Goal: Information Seeking & Learning: Stay updated

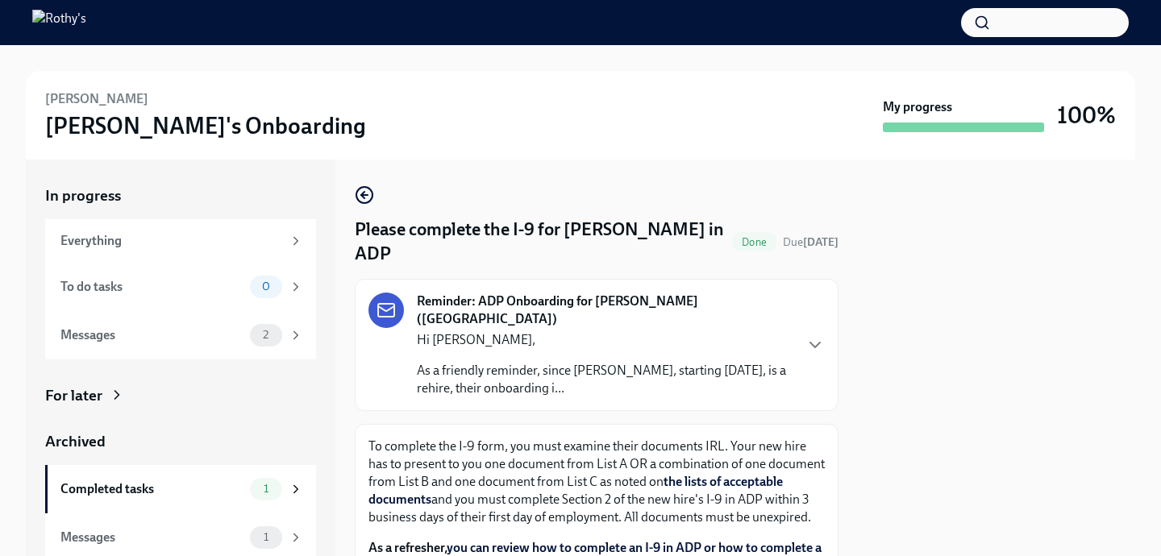
scroll to position [10, 0]
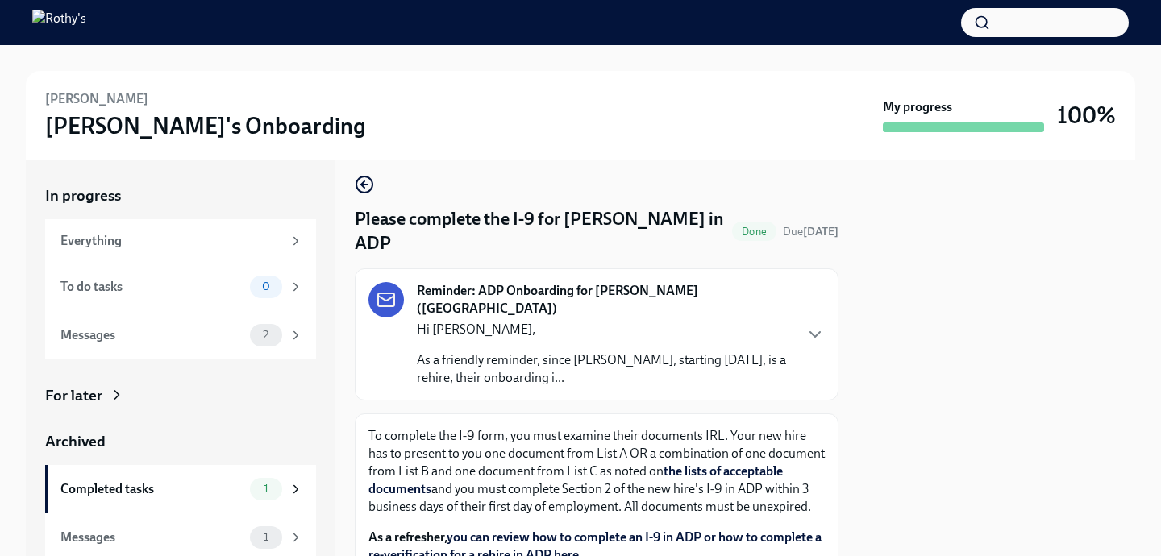
click at [464, 351] on p "As a friendly reminder, since [PERSON_NAME], starting [DATE], is a rehire, thei…" at bounding box center [605, 368] width 376 height 35
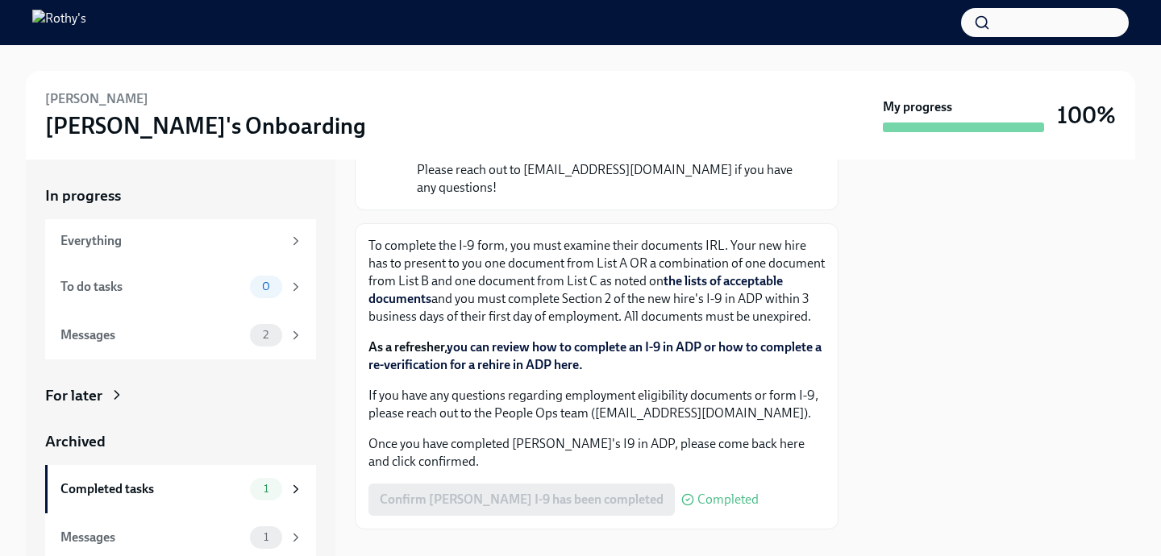
scroll to position [431, 0]
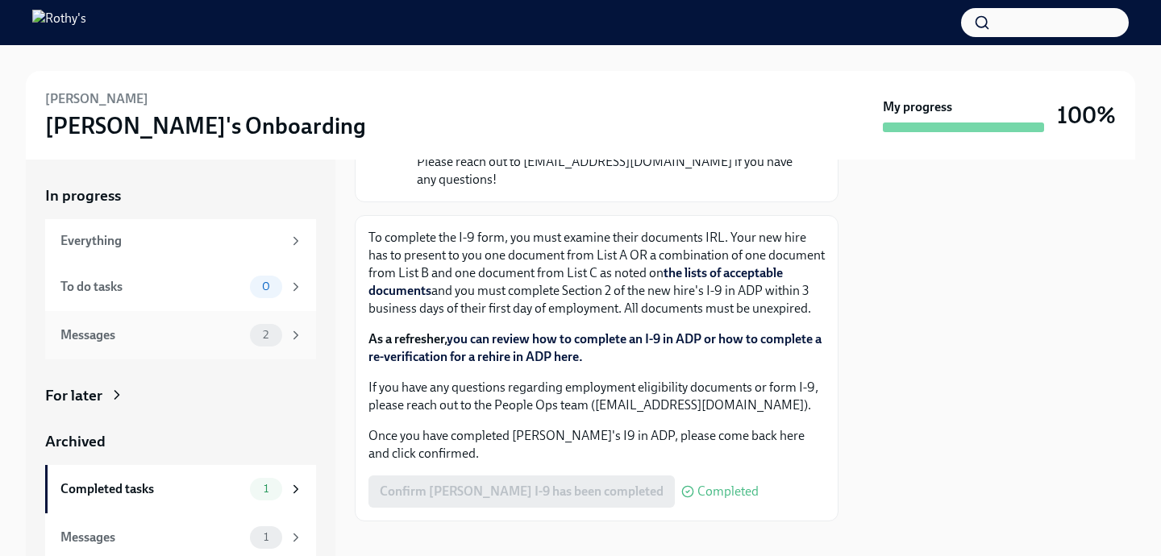
click at [235, 333] on div "Messages" at bounding box center [151, 335] width 183 height 18
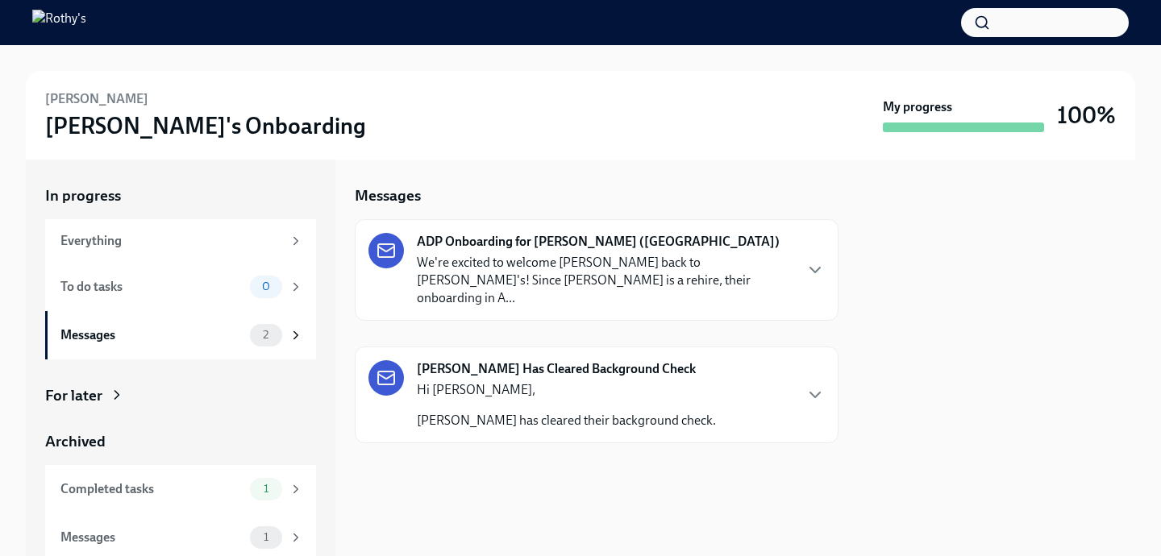
click at [542, 254] on p "We're excited to welcome [PERSON_NAME] back to [PERSON_NAME]'s! Since [PERSON_N…" at bounding box center [605, 280] width 376 height 53
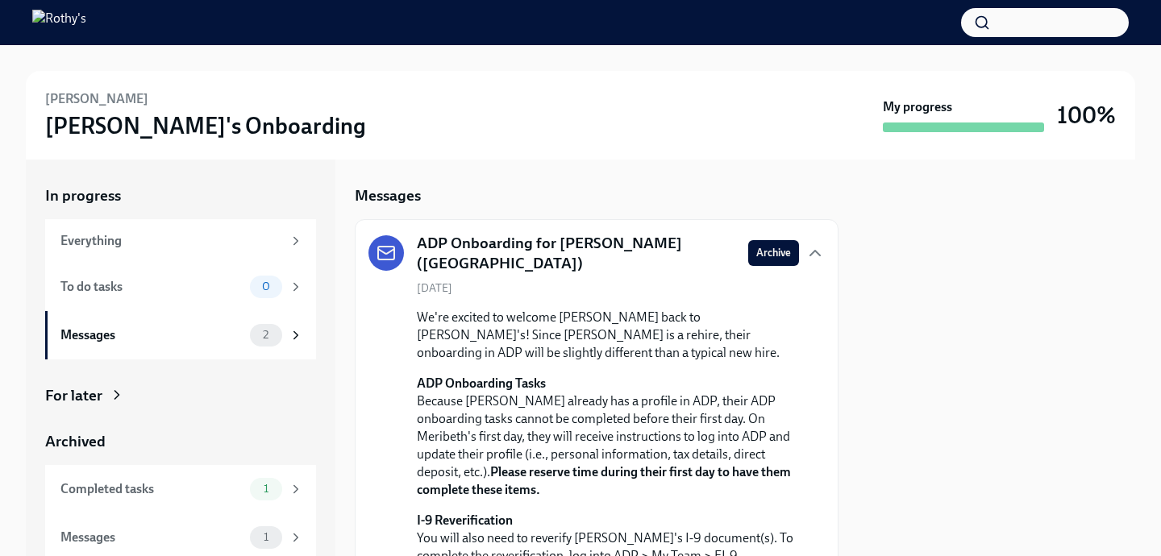
scroll to position [245, 0]
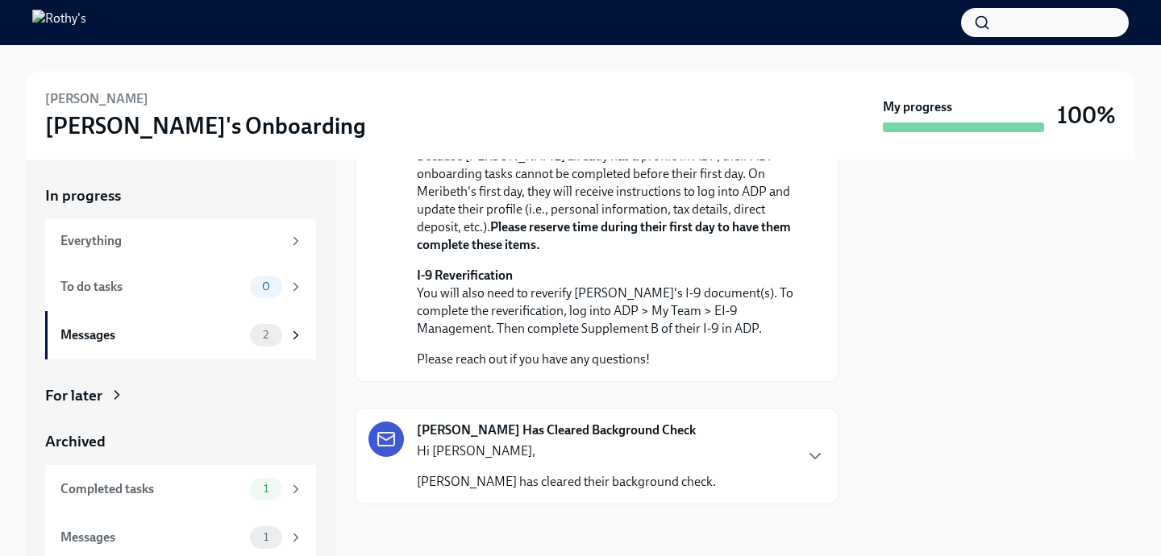
click at [650, 471] on div "Hi [PERSON_NAME], [PERSON_NAME] has cleared their background check." at bounding box center [566, 466] width 299 height 48
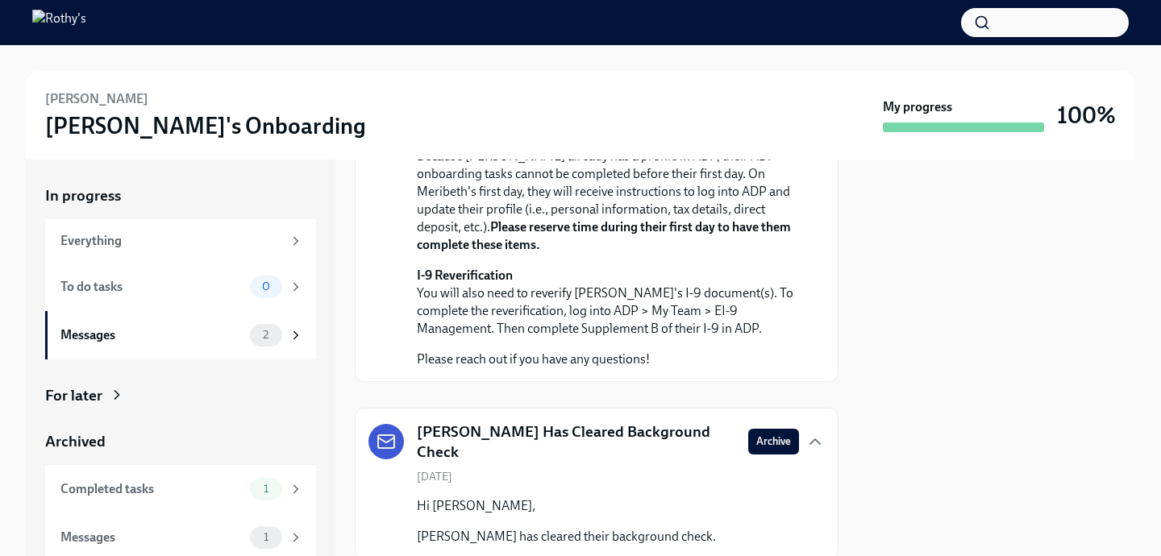
scroll to position [300, 0]
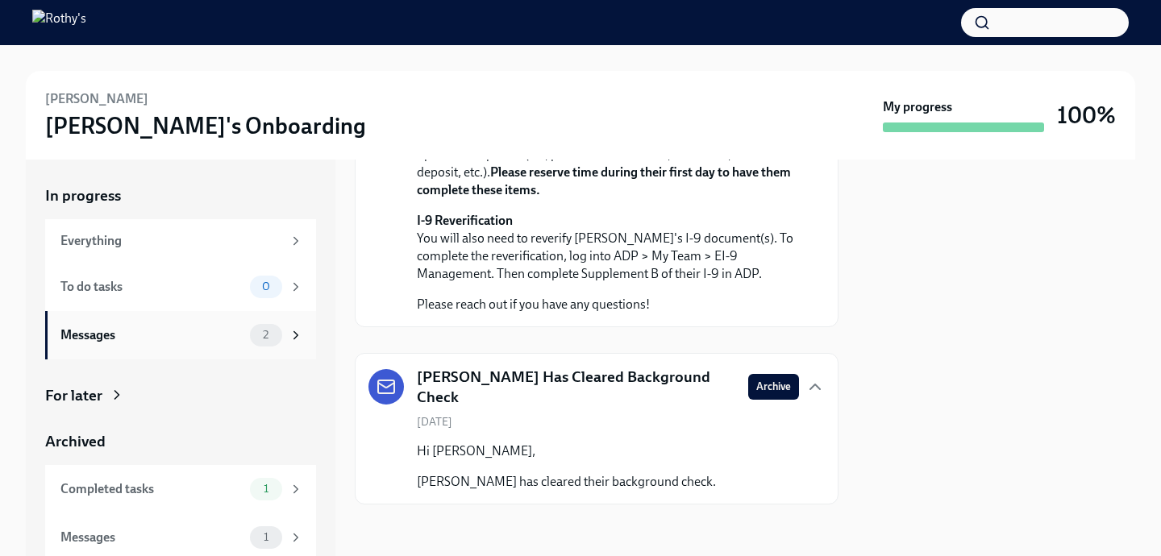
click at [229, 335] on div "Messages" at bounding box center [151, 335] width 183 height 18
click at [184, 485] on div "Completed tasks" at bounding box center [151, 489] width 183 height 18
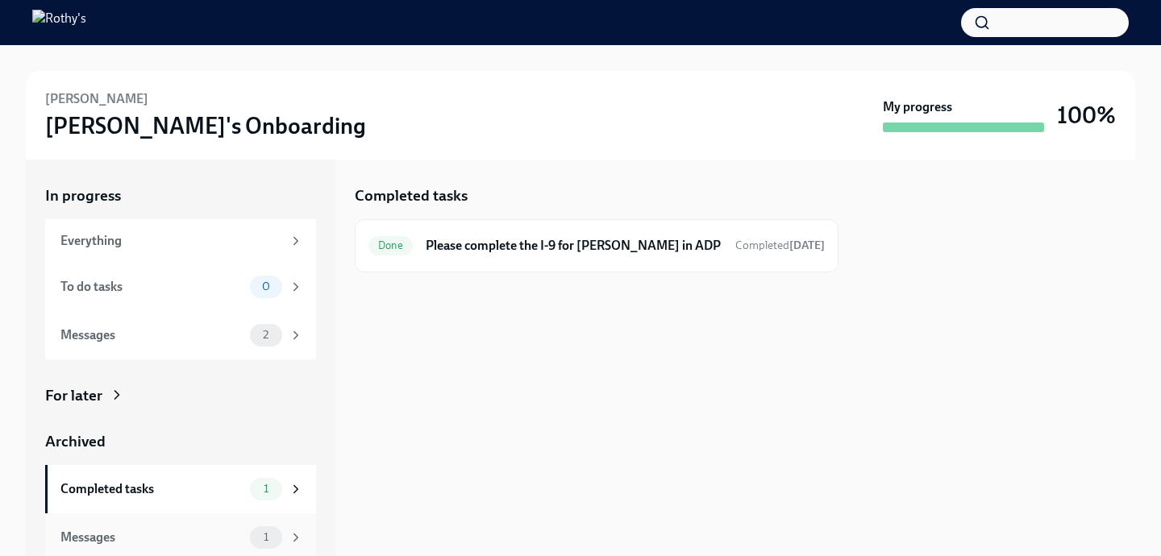
click at [179, 530] on div "Messages" at bounding box center [151, 538] width 183 height 18
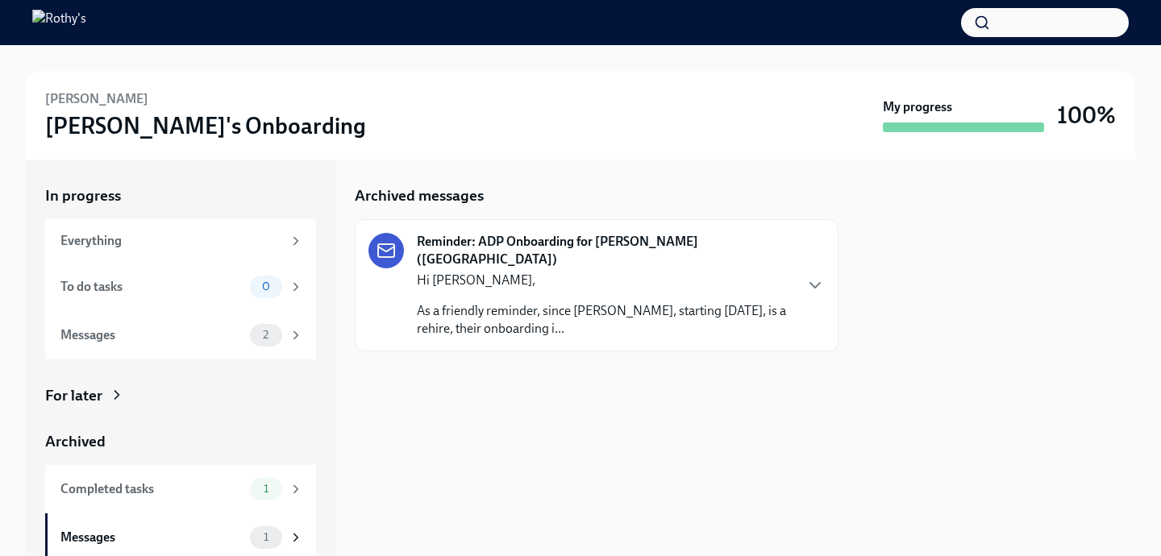
click at [517, 283] on div "Hi [PERSON_NAME], As a friendly reminder, since [PERSON_NAME], starting [DATE],…" at bounding box center [605, 305] width 376 height 66
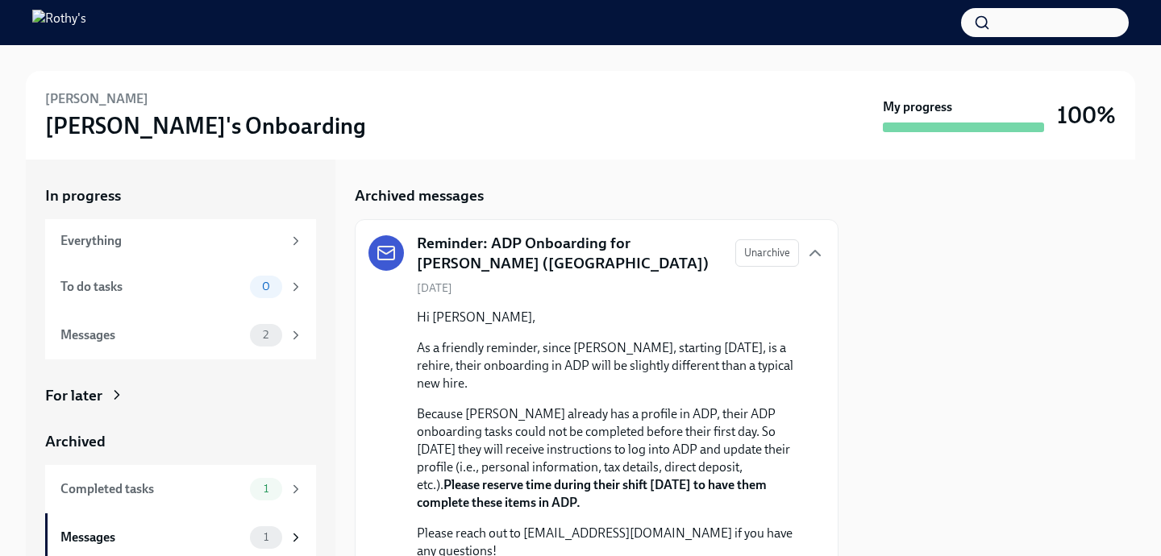
scroll to position [34, 0]
